Goal: Task Accomplishment & Management: Manage account settings

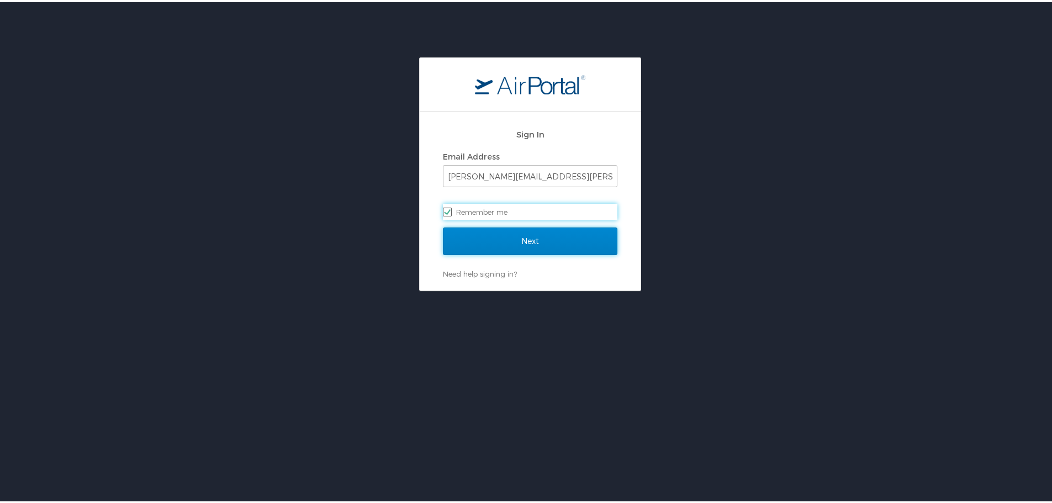
click at [479, 232] on input "Next" at bounding box center [530, 239] width 174 height 28
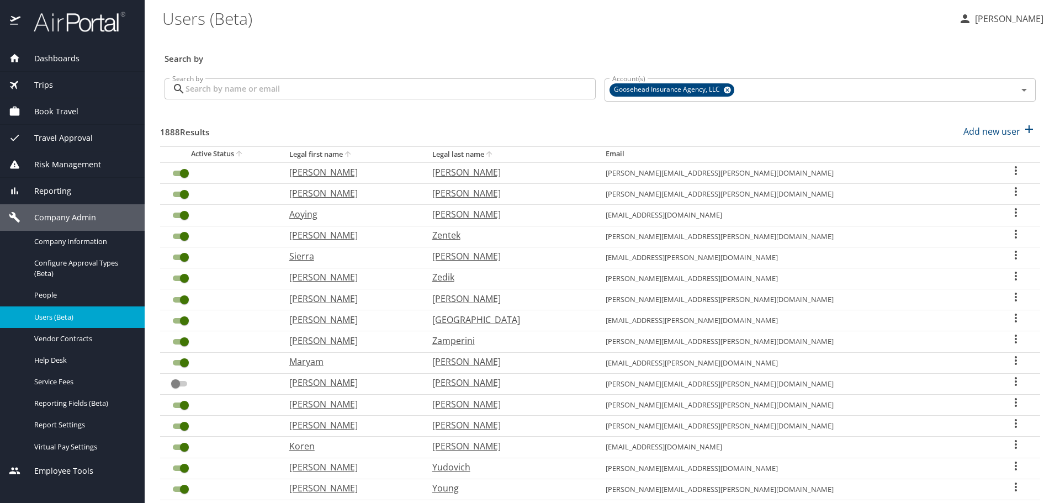
click at [447, 87] on input "Search by" at bounding box center [391, 88] width 410 height 21
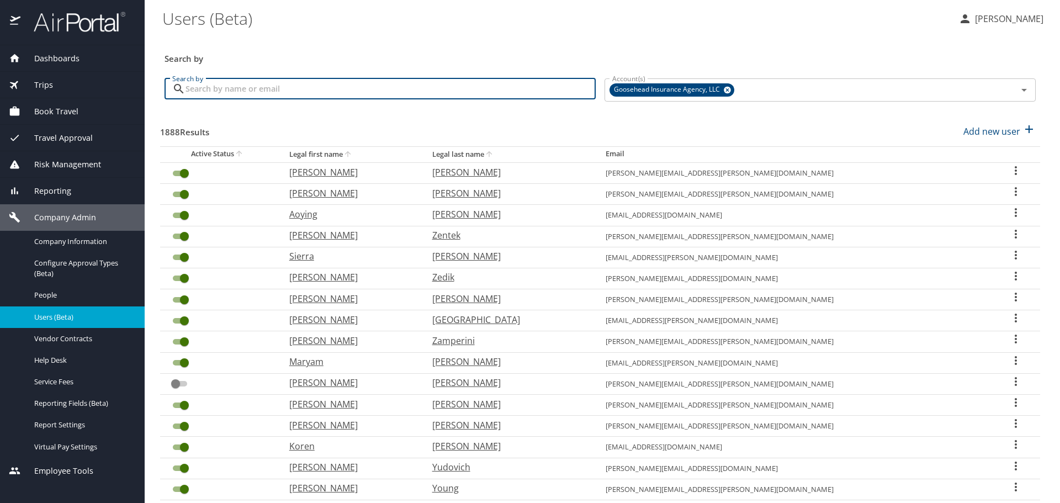
paste input "[PERSON_NAME][EMAIL_ADDRESS][PERSON_NAME][DOMAIN_NAME]"
type input "[PERSON_NAME][EMAIL_ADDRESS][PERSON_NAME][DOMAIN_NAME]"
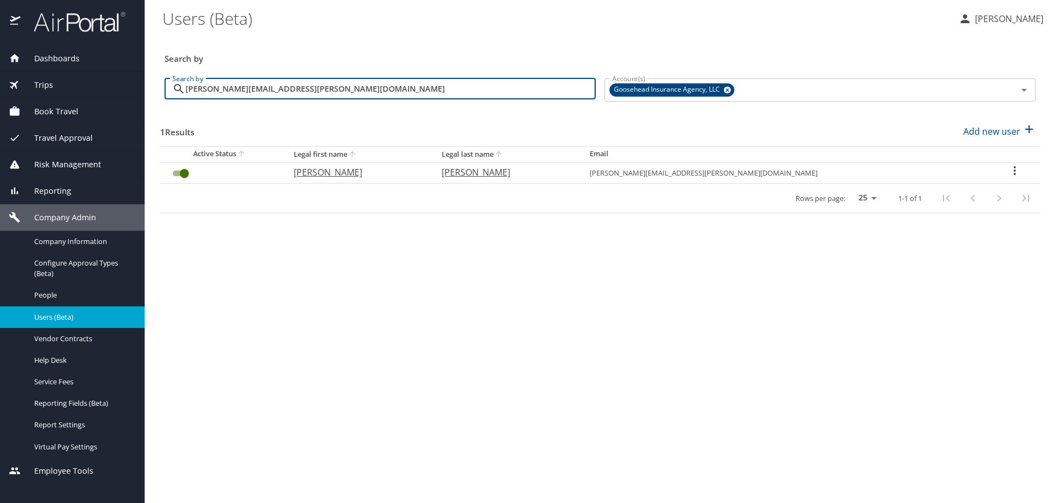
click at [182, 171] on input "User Search Table" at bounding box center [185, 173] width 40 height 13
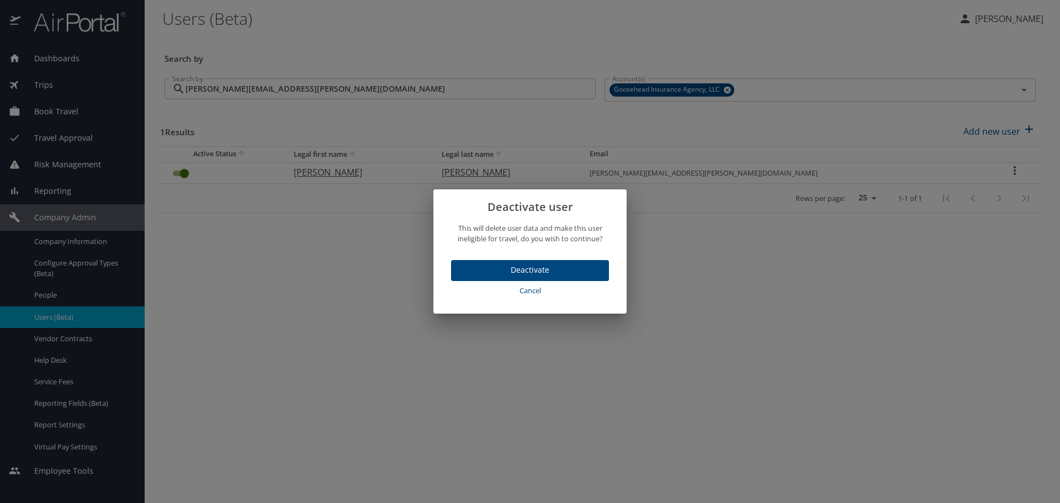
click at [523, 274] on span "Deactivate" at bounding box center [530, 270] width 140 height 14
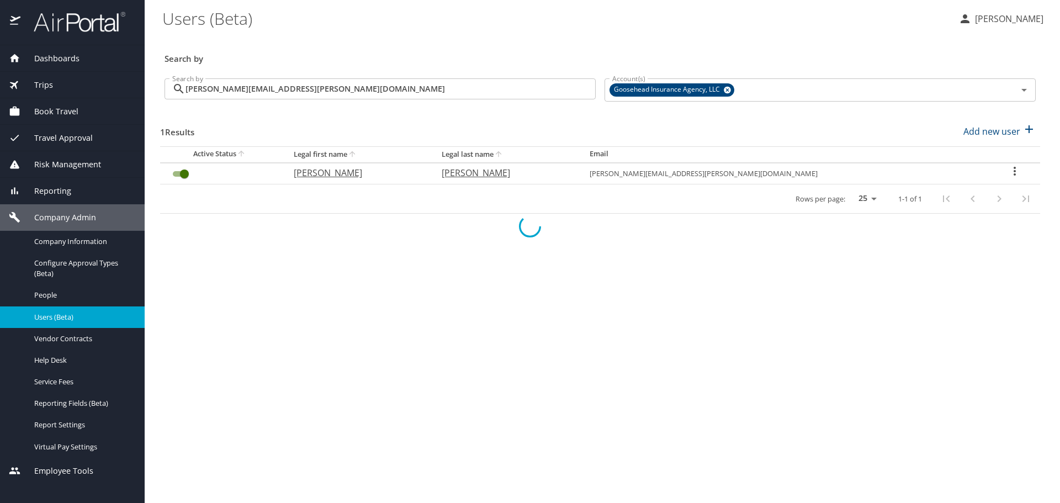
checkbox input "false"
